Goal: Transaction & Acquisition: Purchase product/service

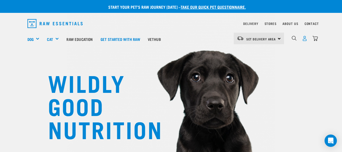
click at [305, 38] on img "dropdown navigation" at bounding box center [304, 38] width 5 height 5
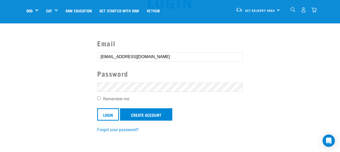
scroll to position [33, 0]
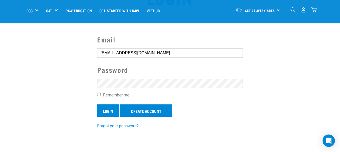
click at [112, 108] on input "Login" at bounding box center [108, 110] width 22 height 12
click at [99, 95] on input "Remember me" at bounding box center [98, 93] width 3 height 3
checkbox input "true"
click at [110, 109] on input "Login" at bounding box center [108, 110] width 22 height 12
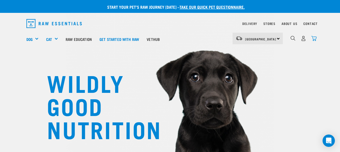
click at [316, 38] on img "dropdown navigation" at bounding box center [313, 38] width 5 height 5
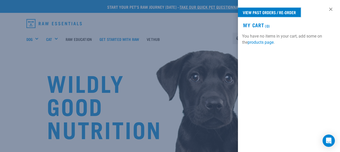
click at [288, 15] on link "View past orders / re-order" at bounding box center [269, 12] width 63 height 9
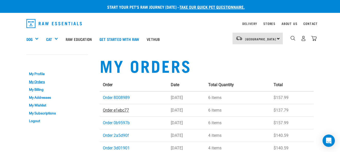
click at [127, 111] on link "Order e1ebc77" at bounding box center [116, 109] width 26 height 5
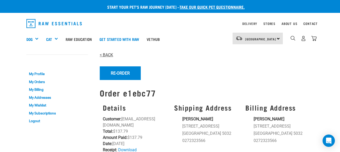
click at [109, 54] on link "< BACK" at bounding box center [106, 54] width 13 height 5
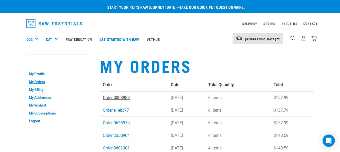
click at [117, 98] on link "Order 8008989" at bounding box center [116, 97] width 27 height 5
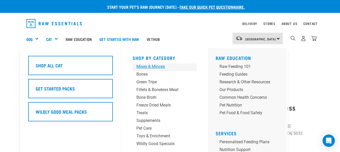
click at [141, 67] on div "Mixes & Minces" at bounding box center [160, 66] width 48 height 6
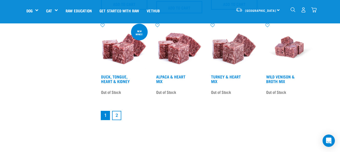
scroll to position [717, 0]
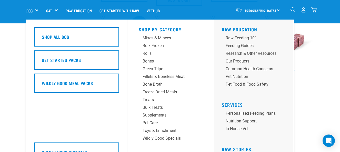
click at [33, 9] on link "Dog" at bounding box center [29, 11] width 6 height 6
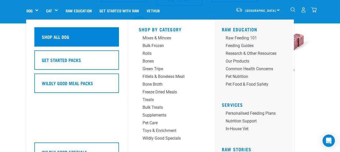
click at [53, 33] on h5 "Shop All Dog" at bounding box center [55, 36] width 27 height 7
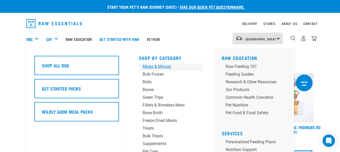
click at [146, 66] on div "Mixes & Minces" at bounding box center [167, 66] width 48 height 6
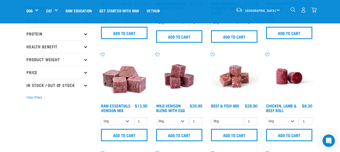
scroll to position [89, 0]
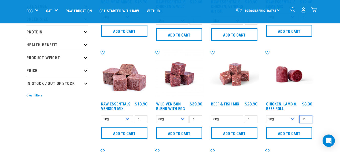
click at [308, 118] on input "2" at bounding box center [305, 119] width 13 height 8
type input "3"
click at [308, 118] on input "3" at bounding box center [305, 119] width 13 height 8
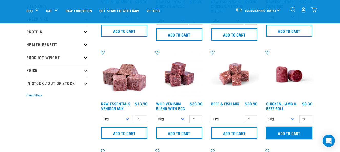
click at [291, 134] on input "Add to cart" at bounding box center [289, 132] width 46 height 12
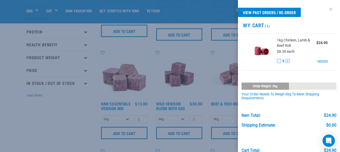
click at [327, 9] on link at bounding box center [331, 9] width 8 height 8
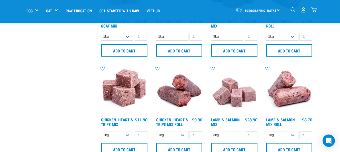
scroll to position [274, 0]
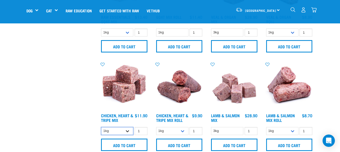
click at [127, 132] on select "1kg 3kg" at bounding box center [117, 131] width 32 height 8
select select "368"
click at [101, 127] on select "1kg 3kg" at bounding box center [117, 131] width 32 height 8
type input "2"
click at [143, 130] on input "2" at bounding box center [141, 131] width 13 height 8
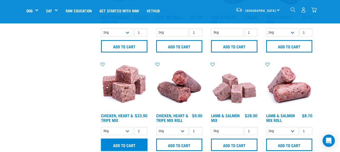
click at [136, 143] on input "Add to cart" at bounding box center [124, 144] width 46 height 12
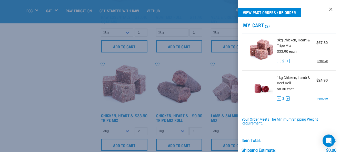
click at [321, 61] on link "remove" at bounding box center [322, 60] width 10 height 5
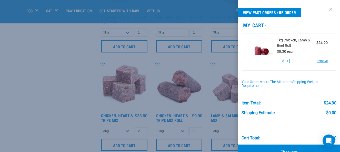
click at [327, 9] on link at bounding box center [331, 9] width 8 height 8
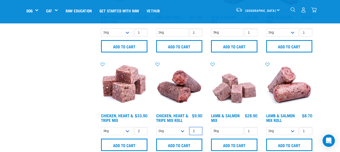
click at [197, 130] on input "2" at bounding box center [195, 131] width 13 height 8
click at [197, 130] on input "3" at bounding box center [195, 131] width 13 height 8
click at [197, 130] on input "4" at bounding box center [195, 131] width 13 height 8
click at [197, 130] on input "5" at bounding box center [195, 131] width 13 height 8
type input "6"
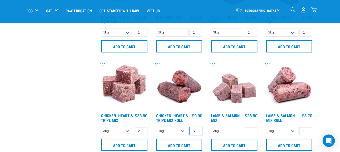
click at [197, 130] on input "6" at bounding box center [195, 131] width 13 height 8
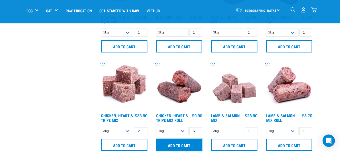
click at [186, 143] on input "Add to cart" at bounding box center [179, 144] width 46 height 12
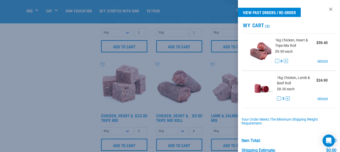
click at [182, 131] on div at bounding box center [170, 76] width 340 height 152
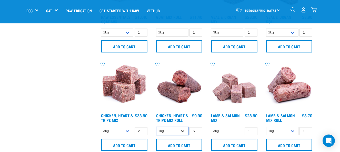
click at [182, 131] on select "1kg Bulk (10kg)" at bounding box center [172, 131] width 32 height 8
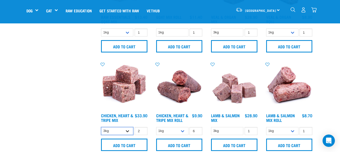
click at [127, 130] on select "1kg 3kg" at bounding box center [117, 131] width 32 height 8
click at [307, 130] on input "2" at bounding box center [305, 131] width 13 height 8
click at [307, 130] on input "3" at bounding box center [305, 131] width 13 height 8
click at [307, 130] on input "4" at bounding box center [305, 131] width 13 height 8
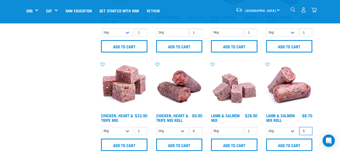
click at [307, 130] on input "5" at bounding box center [305, 131] width 13 height 8
type input "6"
click at [307, 130] on input "6" at bounding box center [305, 131] width 13 height 8
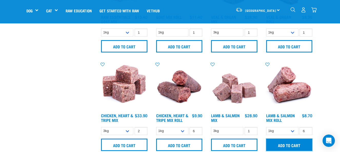
click at [295, 144] on input "Add to cart" at bounding box center [289, 144] width 46 height 12
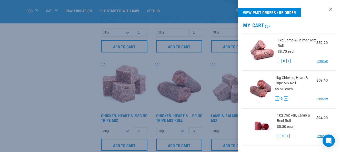
click at [96, 102] on div at bounding box center [170, 76] width 340 height 152
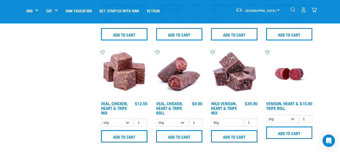
scroll to position [227, 0]
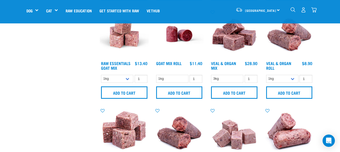
click at [312, 8] on img "dropdown navigation" at bounding box center [313, 9] width 5 height 5
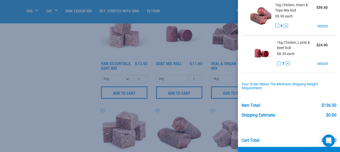
scroll to position [89, 0]
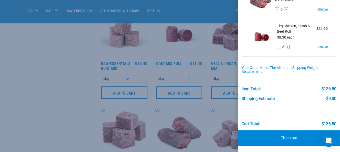
click at [289, 136] on link "Checkout" at bounding box center [289, 137] width 102 height 15
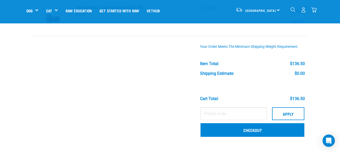
scroll to position [125, 0]
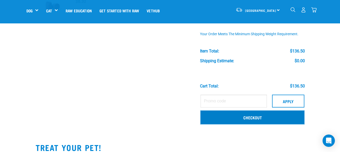
click at [254, 119] on link "Checkout" at bounding box center [252, 116] width 104 height 13
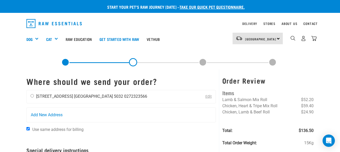
click at [32, 95] on input "radio" at bounding box center [32, 95] width 3 height 3
radio input "true"
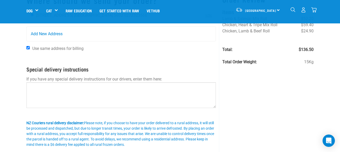
scroll to position [47, 0]
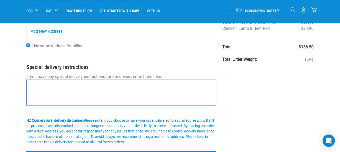
click at [189, 88] on textarea at bounding box center [120, 92] width 189 height 26
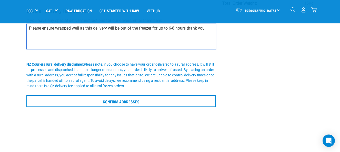
scroll to position [113, 0]
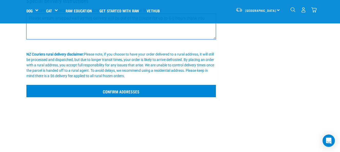
type textarea "Please ensure wrapped well as this delivery will be out of the freezer for up t…"
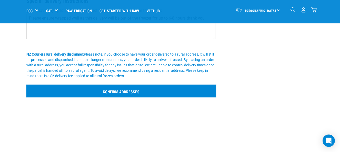
click at [200, 91] on input "Confirm addresses" at bounding box center [120, 91] width 189 height 12
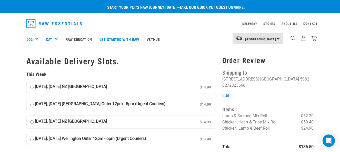
click at [32, 105] on input "[DATE], [DATE] [GEOGRAPHIC_DATA] Outer 12pm - 5pm (Urgent Couriers) $14.99" at bounding box center [31, 104] width 3 height 8
radio input "true"
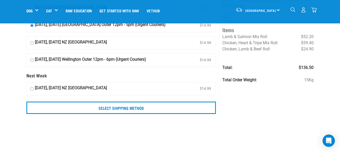
scroll to position [43, 0]
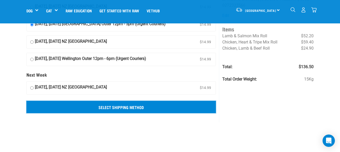
click at [182, 108] on input "Select Shipping Method" at bounding box center [120, 106] width 189 height 12
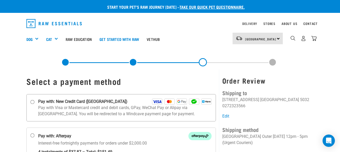
click at [31, 100] on input "Pay with: New Credit Card ([GEOGRAPHIC_DATA])" at bounding box center [33, 101] width 4 height 4
radio input "true"
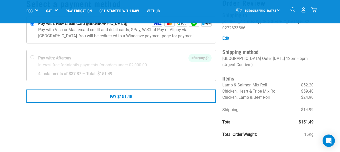
scroll to position [43, 0]
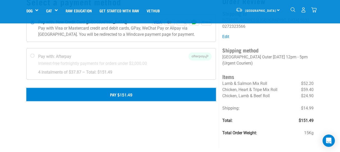
click at [168, 98] on button "Pay $151.49" at bounding box center [120, 94] width 189 height 13
